Goal: Information Seeking & Learning: Find contact information

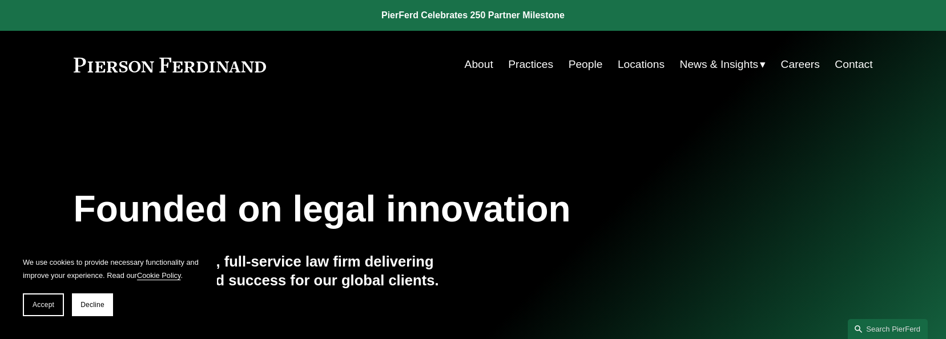
click at [632, 66] on link "Locations" at bounding box center [641, 65] width 47 height 22
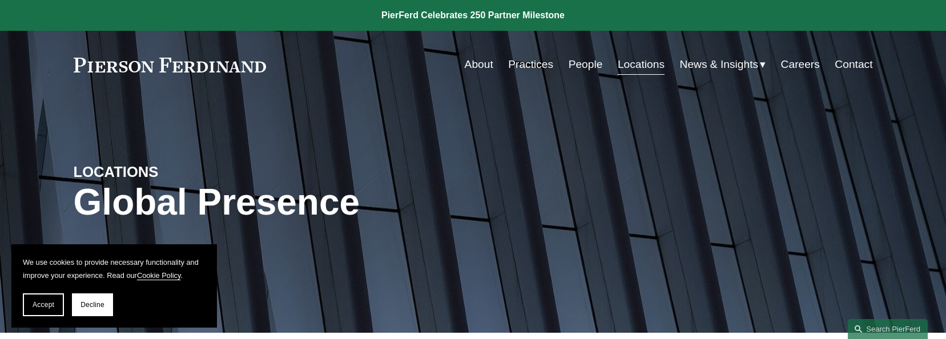
click at [636, 67] on link "Locations" at bounding box center [641, 65] width 47 height 22
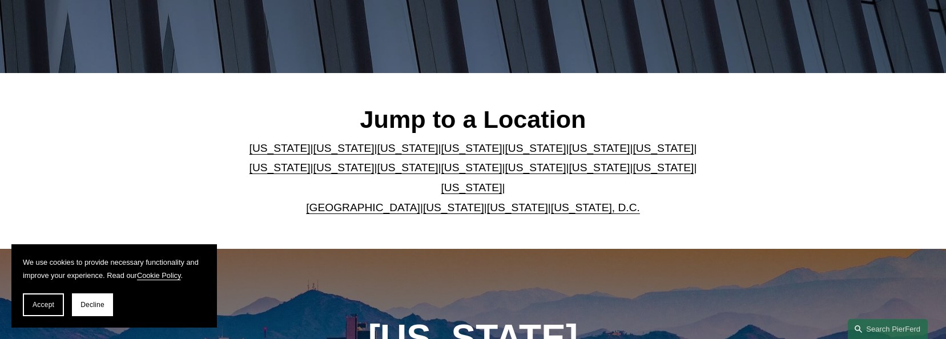
scroll to position [285, 0]
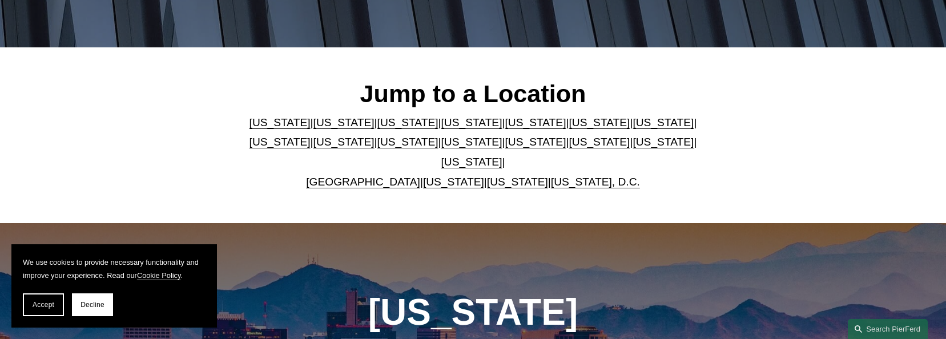
click at [311, 136] on link "[US_STATE]" at bounding box center [279, 142] width 61 height 12
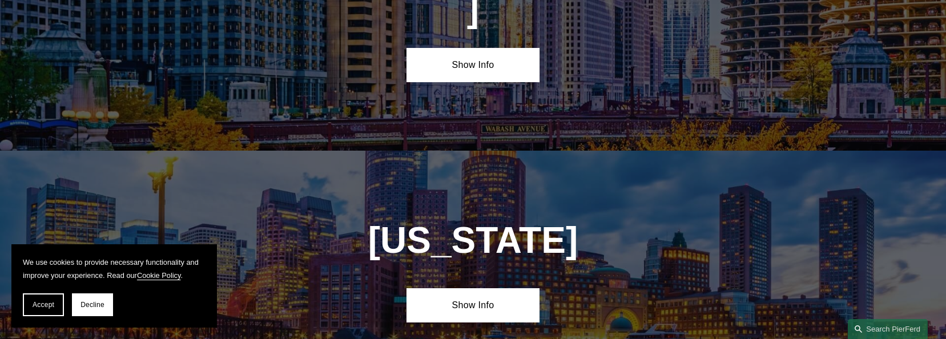
scroll to position [2183, 0]
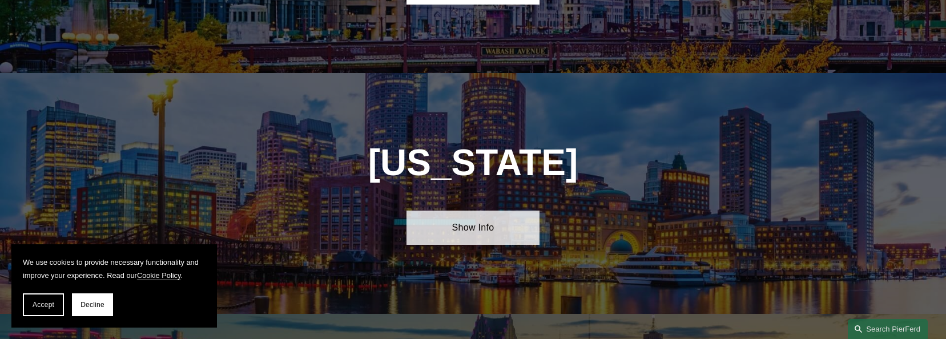
click at [469, 211] on link "Show Info" at bounding box center [472, 228] width 133 height 34
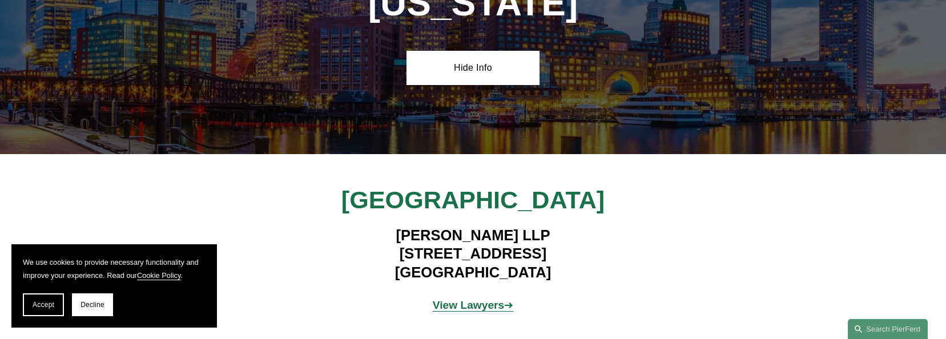
scroll to position [2354, 0]
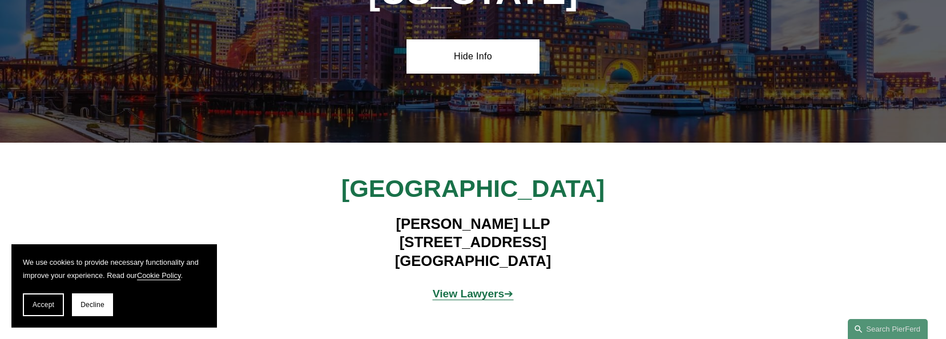
click at [470, 284] on p "View Lawyers ➔" at bounding box center [473, 294] width 267 height 20
click at [472, 288] on strong "View Lawyers" at bounding box center [469, 294] width 72 height 12
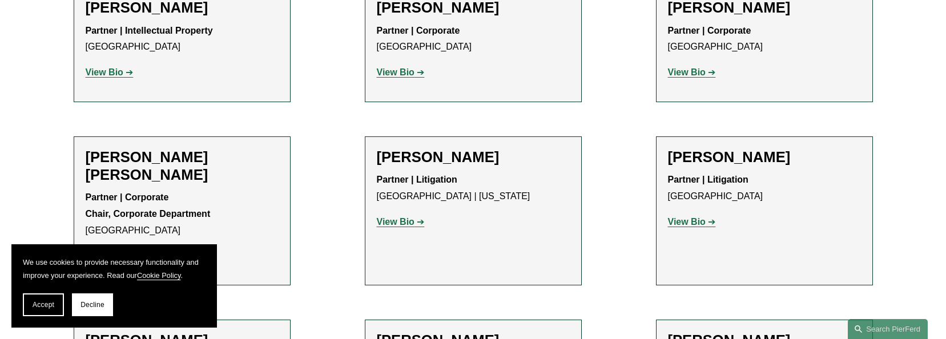
scroll to position [708, 0]
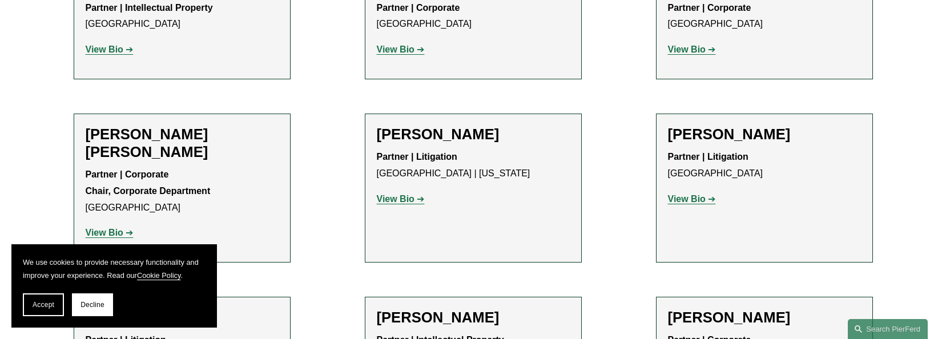
click at [689, 194] on strong "View Bio" at bounding box center [687, 199] width 38 height 10
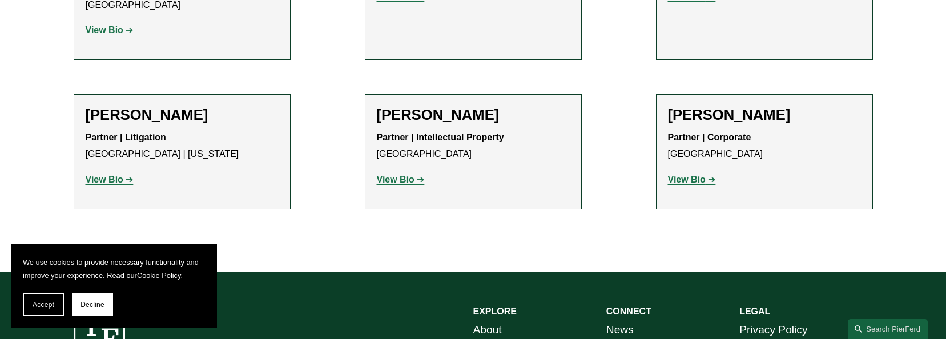
scroll to position [936, 0]
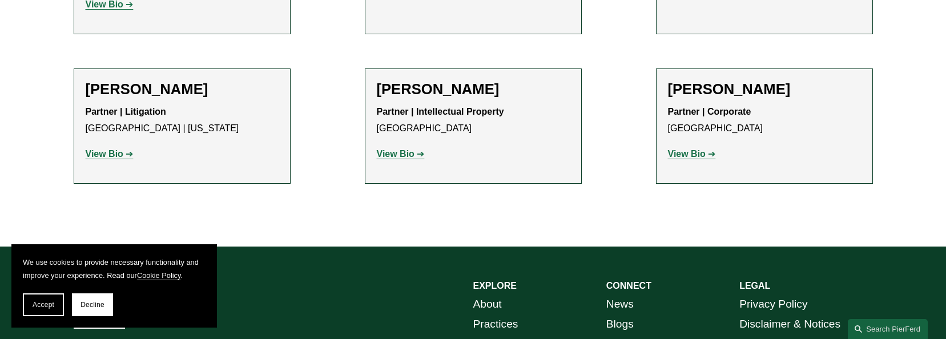
click at [695, 149] on strong "View Bio" at bounding box center [687, 154] width 38 height 10
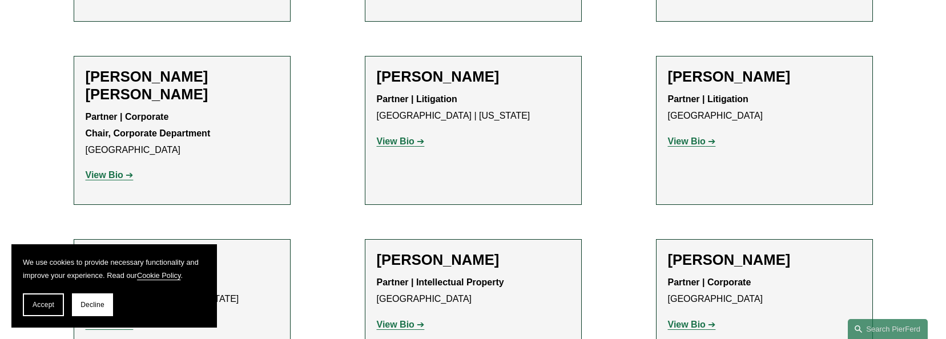
scroll to position [765, 0]
click at [105, 171] on strong "View Bio" at bounding box center [105, 176] width 38 height 10
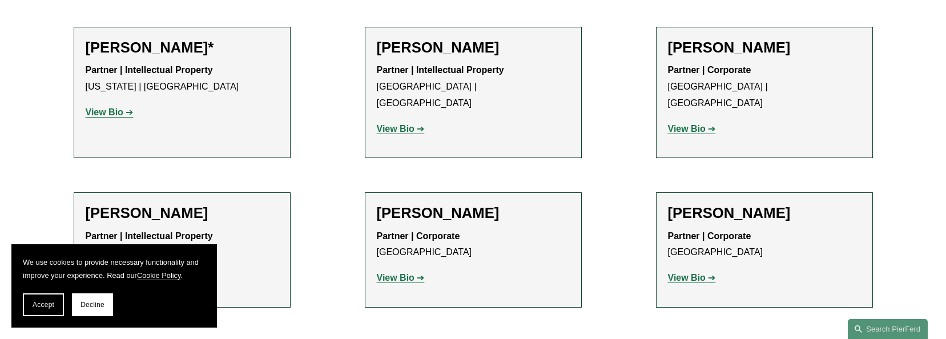
scroll to position [422, 0]
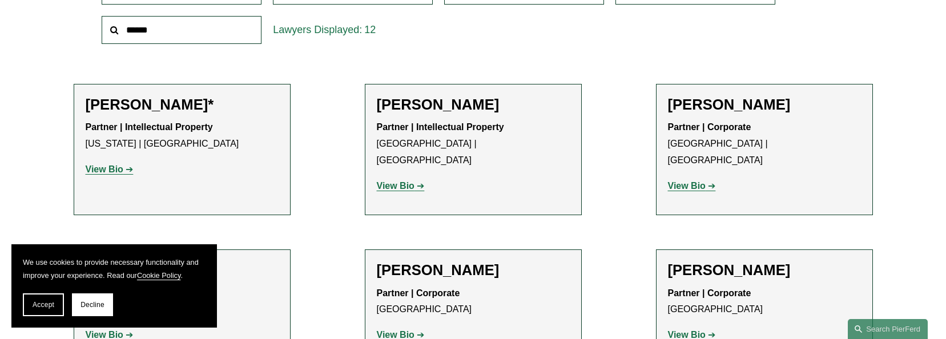
click at [718, 110] on h2 "[PERSON_NAME]" at bounding box center [764, 105] width 193 height 18
click at [690, 181] on strong "View Bio" at bounding box center [687, 186] width 38 height 10
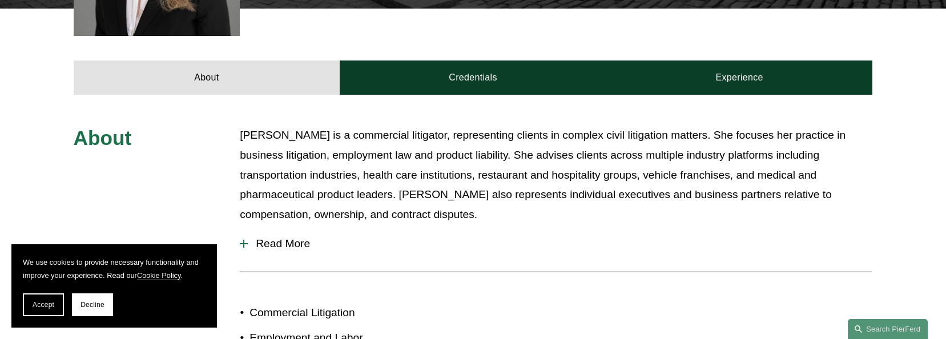
scroll to position [571, 0]
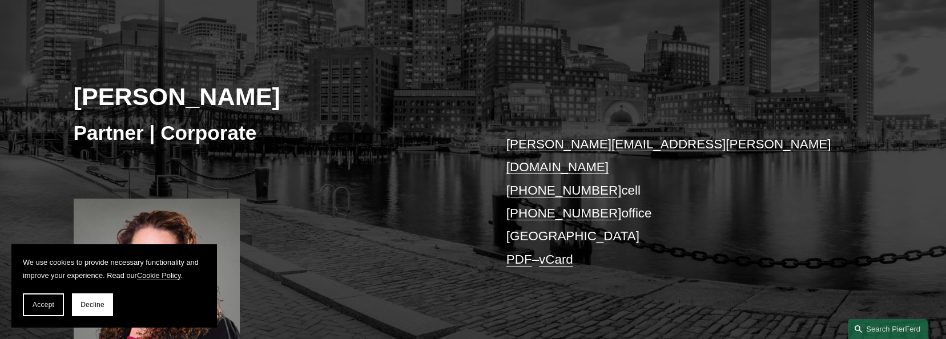
scroll to position [228, 0]
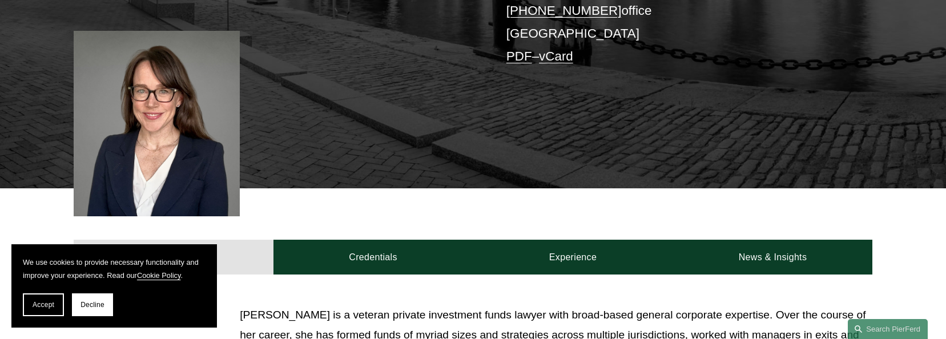
scroll to position [400, 0]
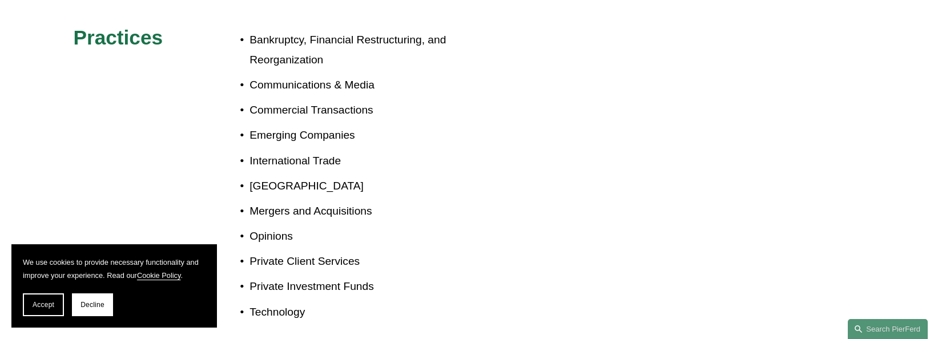
scroll to position [685, 0]
